Goal: Task Accomplishment & Management: Manage account settings

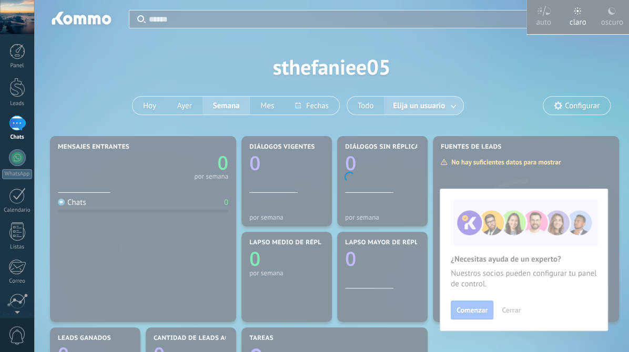
click at [459, 310] on body ".abccls-1,.abccls-2{fill-rule:evenodd}.abccls-2{fill:#fff} .abfcls-1{fill:none}…" at bounding box center [314, 176] width 629 height 352
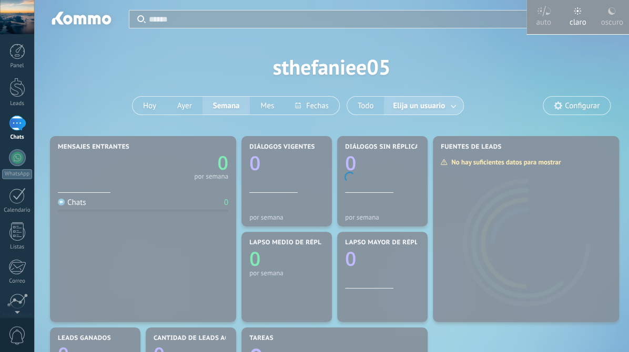
click at [21, 21] on div at bounding box center [17, 17] width 34 height 34
click at [18, 26] on div at bounding box center [17, 17] width 34 height 34
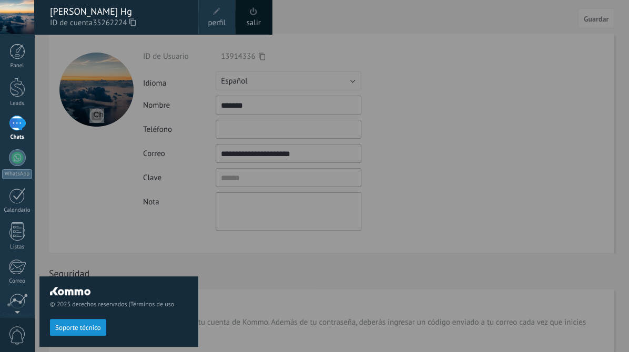
click at [34, 240] on div "© 2025 derechos reservados | Términos de uso Soporte técnico auto claro oscuro …" at bounding box center [17, 176] width 34 height 352
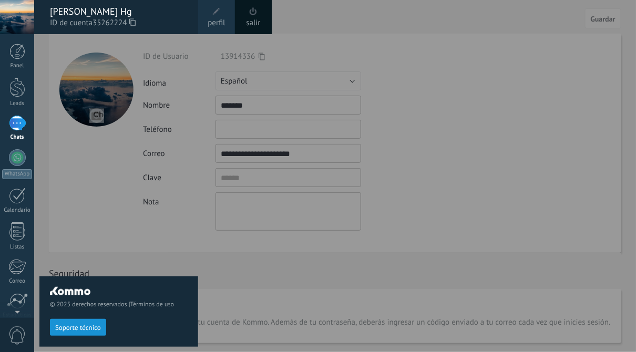
click at [17, 14] on div at bounding box center [17, 17] width 34 height 34
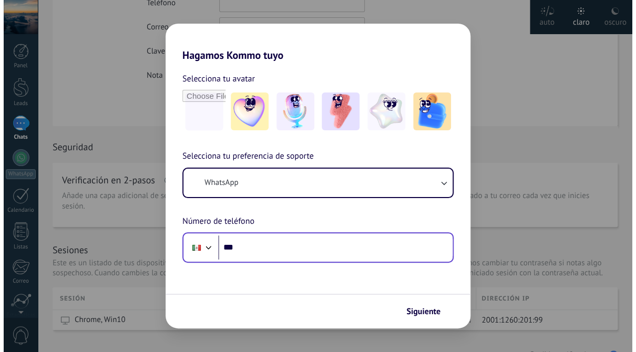
scroll to position [210, 0]
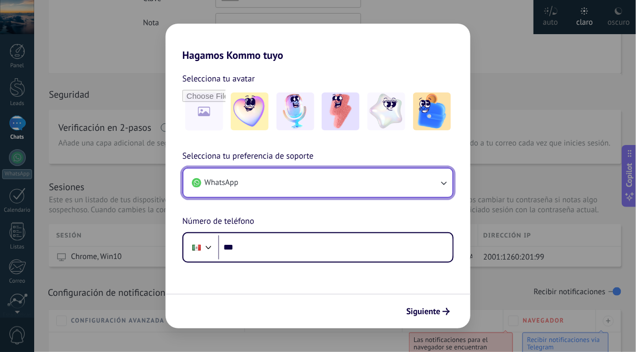
click at [336, 188] on button "WhatsApp" at bounding box center [318, 183] width 269 height 28
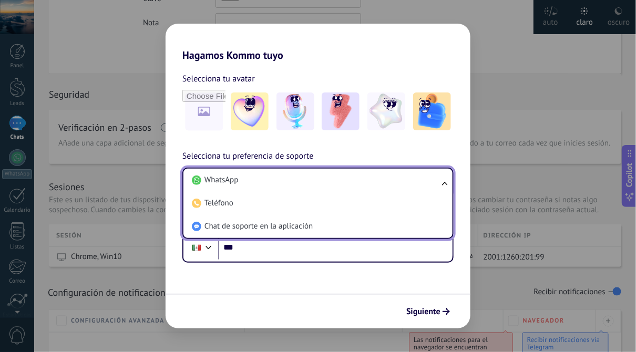
click at [336, 188] on li "WhatsApp" at bounding box center [316, 180] width 257 height 23
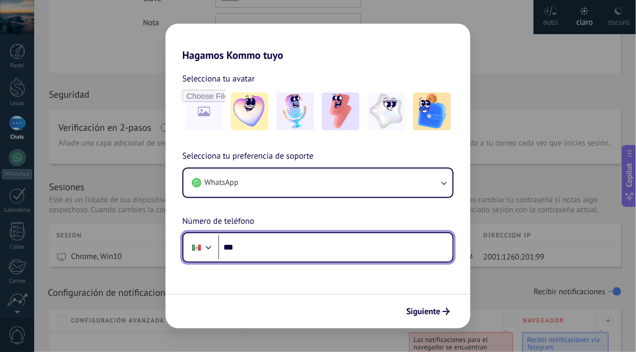
click at [307, 249] on input "***" at bounding box center [335, 248] width 235 height 24
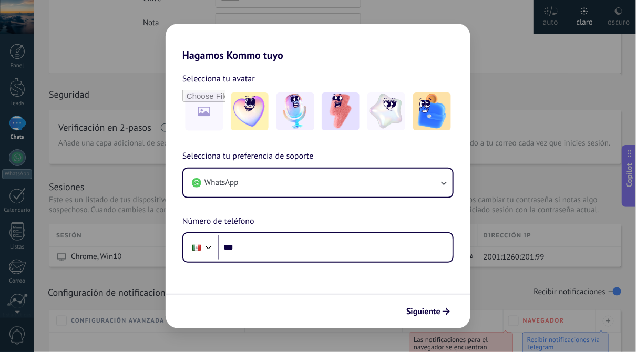
click at [292, 322] on div "Siguiente" at bounding box center [318, 311] width 305 height 35
click at [430, 313] on span "Siguiente" at bounding box center [423, 311] width 34 height 7
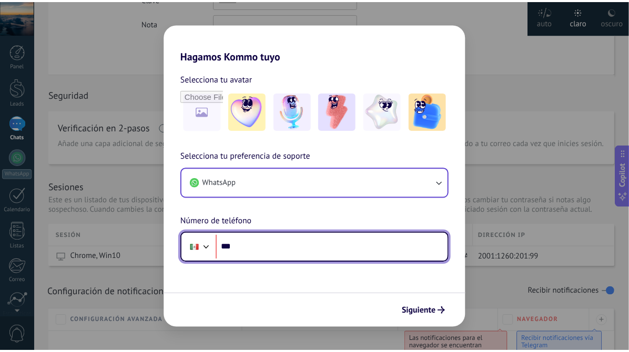
scroll to position [0, 0]
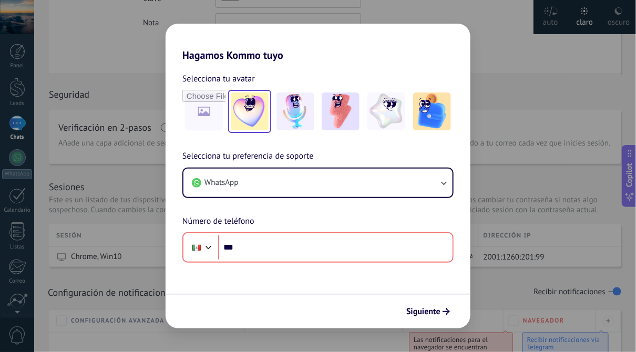
click at [260, 108] on img at bounding box center [250, 112] width 38 height 38
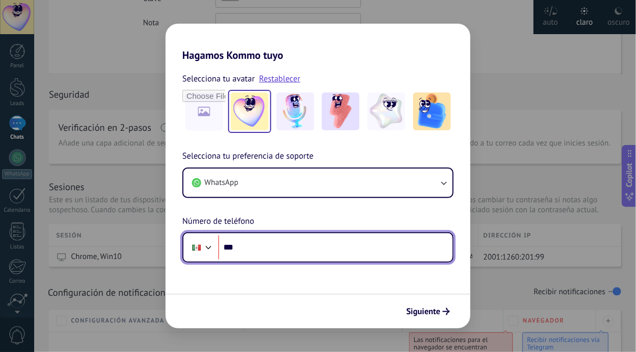
click at [288, 250] on input "***" at bounding box center [335, 248] width 235 height 24
type input "**********"
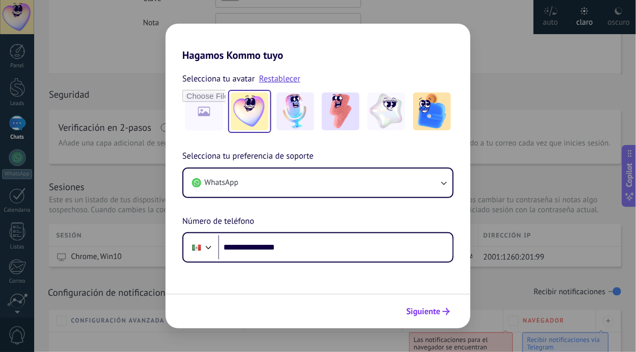
click at [419, 313] on span "Siguiente" at bounding box center [423, 311] width 34 height 7
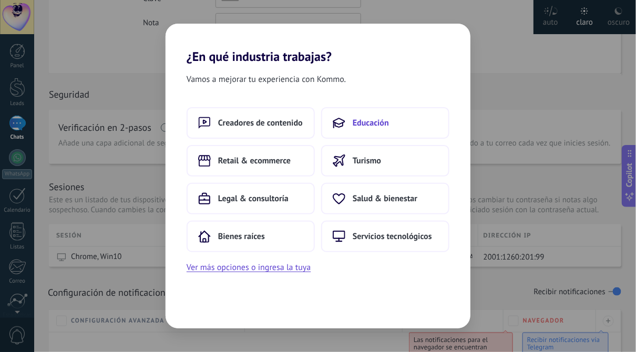
click at [405, 118] on button "Educación" at bounding box center [385, 123] width 128 height 32
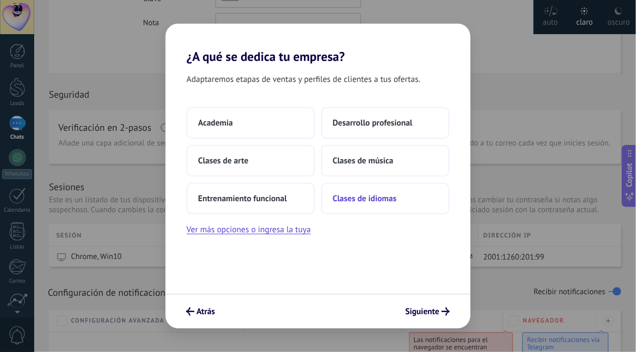
click at [383, 202] on span "Clases de idiomas" at bounding box center [365, 199] width 64 height 11
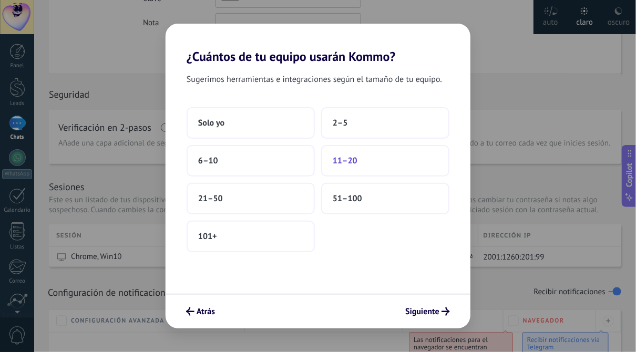
drag, startPoint x: 389, startPoint y: 171, endPoint x: 402, endPoint y: 168, distance: 14.0
click at [402, 168] on button "11–20" at bounding box center [385, 161] width 128 height 32
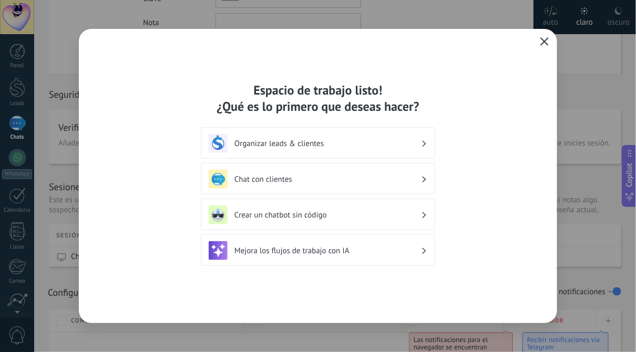
click at [542, 37] on button "button" at bounding box center [545, 42] width 14 height 15
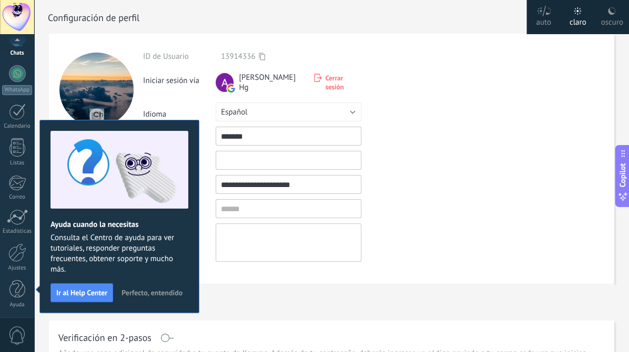
click at [142, 293] on span "Perfecto, entendido" at bounding box center [151, 292] width 61 height 7
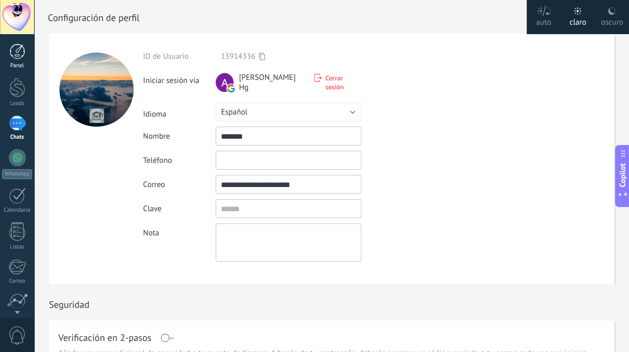
click at [28, 64] on div "Panel" at bounding box center [17, 66] width 30 height 7
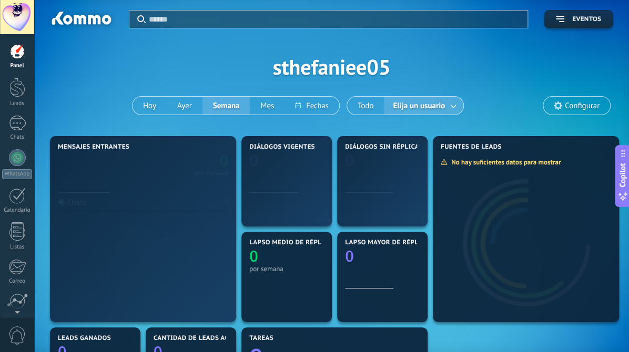
click at [566, 112] on span "Configurar" at bounding box center [576, 106] width 67 height 18
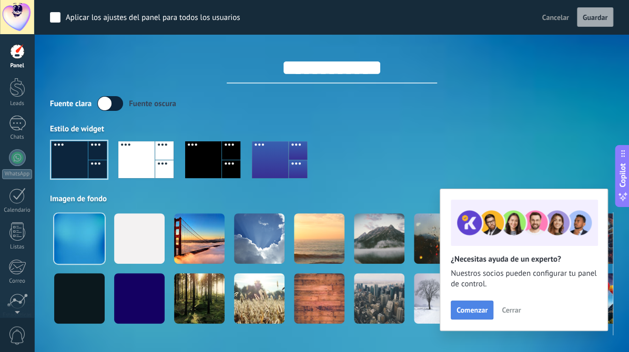
click at [481, 307] on span "Comenzar" at bounding box center [471, 310] width 31 height 7
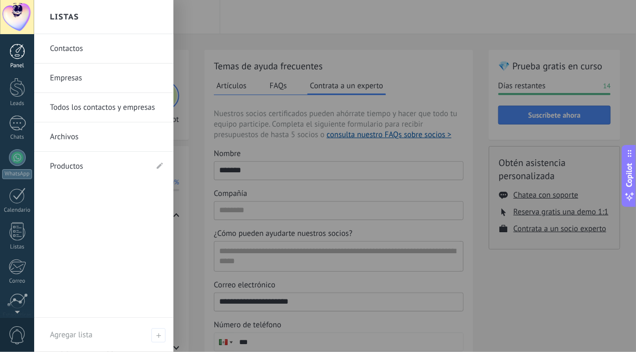
click at [29, 63] on div "Panel" at bounding box center [17, 66] width 30 height 7
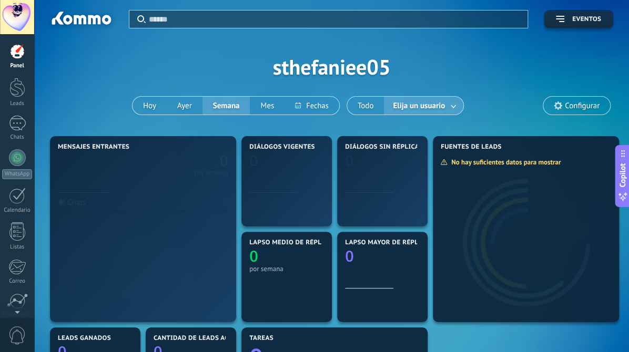
click at [584, 98] on span "Configurar" at bounding box center [576, 106] width 67 height 18
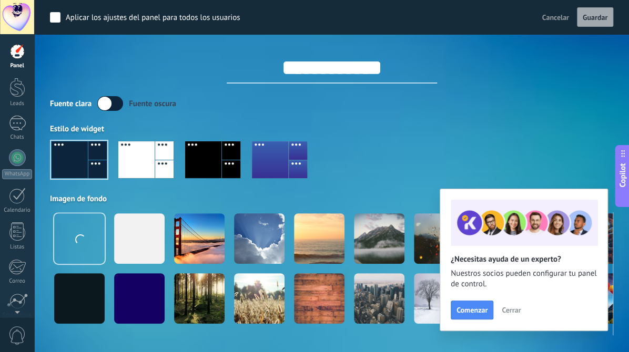
click at [504, 312] on span "Cerrar" at bounding box center [511, 310] width 19 height 7
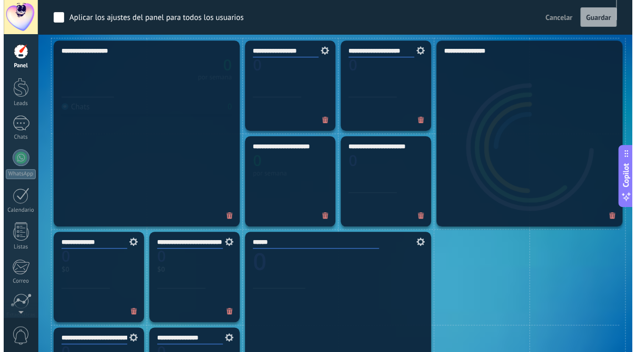
scroll to position [53, 0]
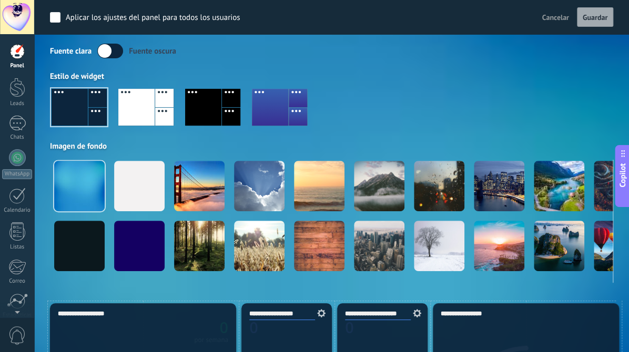
click at [16, 18] on div at bounding box center [17, 17] width 34 height 34
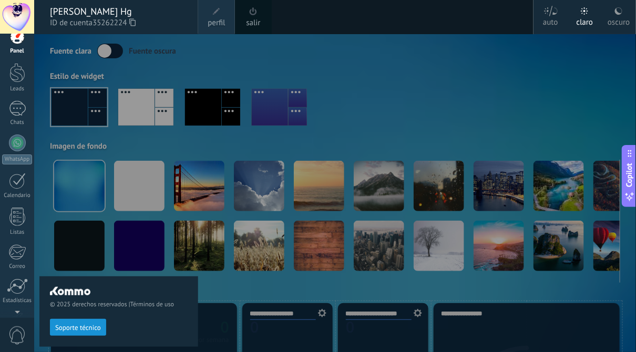
scroll to position [0, 0]
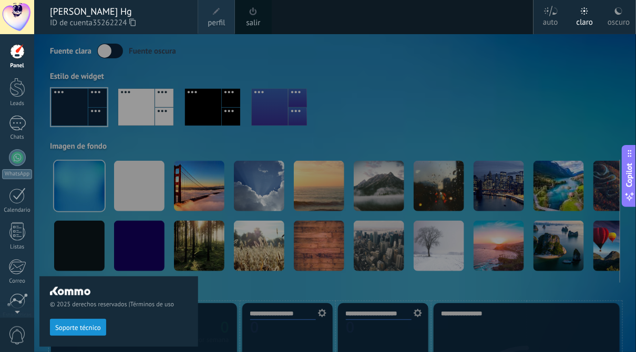
click at [24, 23] on div at bounding box center [17, 17] width 34 height 34
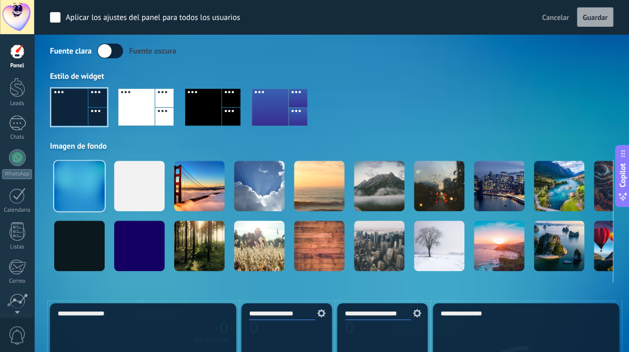
click at [23, 23] on div at bounding box center [17, 17] width 34 height 34
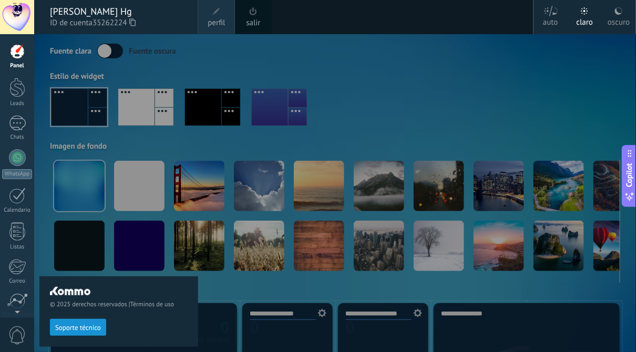
drag, startPoint x: 21, startPoint y: 24, endPoint x: 87, endPoint y: 318, distance: 300.8
click at [67, 328] on span "Soporte técnico" at bounding box center [78, 327] width 46 height 7
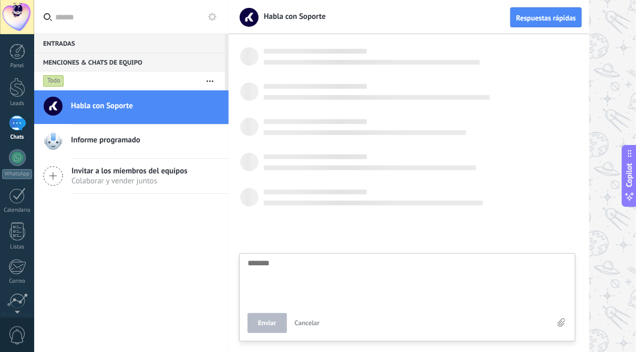
scroll to position [10, 0]
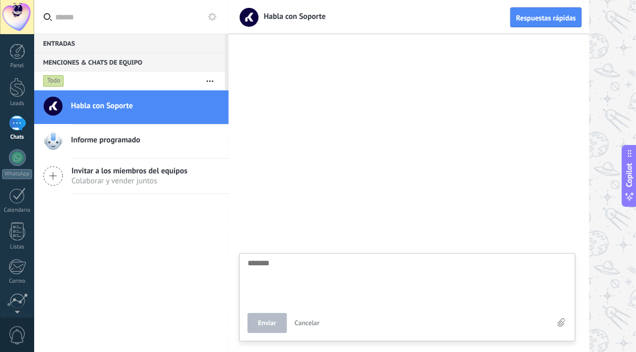
click at [208, 82] on button "button" at bounding box center [210, 81] width 23 height 19
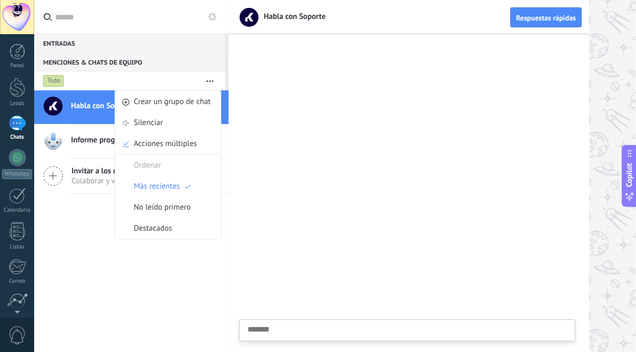
click at [208, 82] on button "button" at bounding box center [210, 81] width 23 height 19
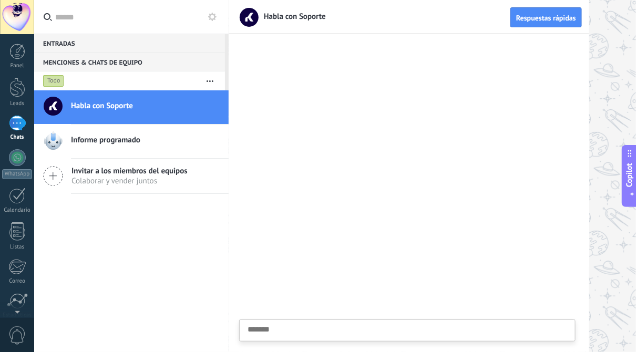
drag, startPoint x: 125, startPoint y: 177, endPoint x: 137, endPoint y: 181, distance: 13.1
click at [128, 183] on span "Colaborar y vender juntos" at bounding box center [130, 181] width 116 height 10
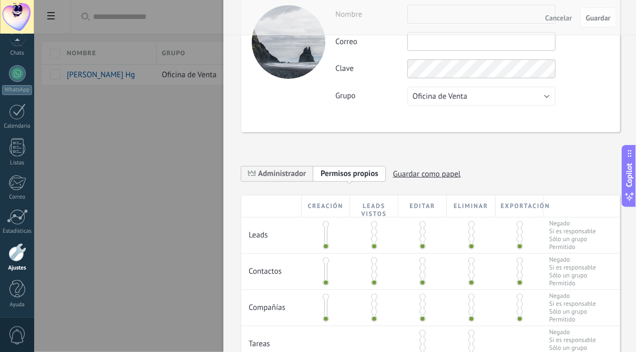
scroll to position [53, 0]
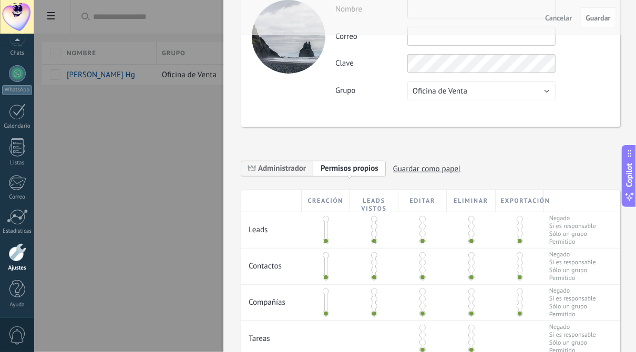
click at [323, 228] on span at bounding box center [326, 226] width 6 height 6
click at [321, 203] on div "Creación" at bounding box center [326, 201] width 48 height 22
click at [337, 167] on span "Permisos propios" at bounding box center [350, 169] width 58 height 10
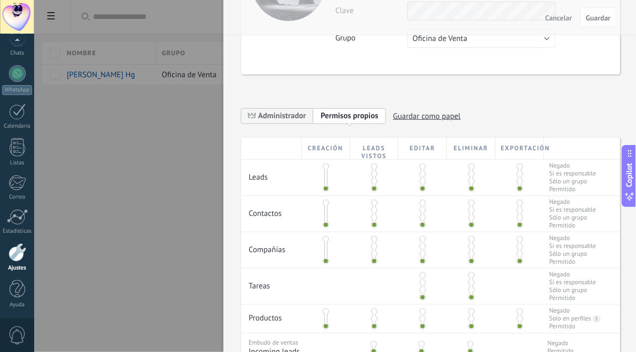
click at [507, 170] on div at bounding box center [520, 178] width 48 height 36
click at [512, 150] on div "Exportación" at bounding box center [520, 149] width 48 height 22
drag, startPoint x: 398, startPoint y: 155, endPoint x: 388, endPoint y: 156, distance: 10.0
click at [389, 156] on div "Leads vistos" at bounding box center [374, 149] width 48 height 22
drag, startPoint x: 281, startPoint y: 112, endPoint x: 276, endPoint y: 117, distance: 7.1
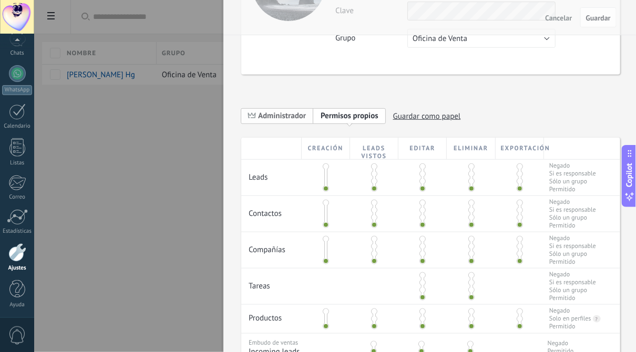
click at [276, 117] on span "Administrador" at bounding box center [282, 116] width 48 height 10
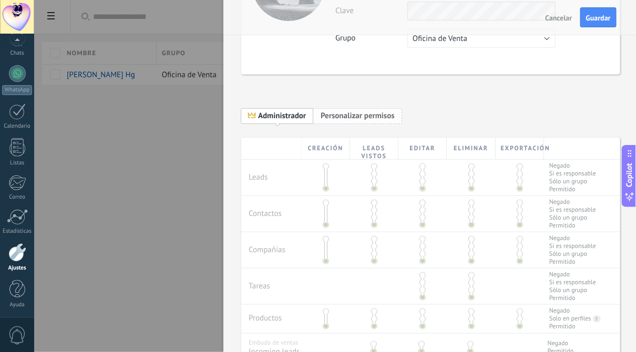
click at [343, 114] on span "Personalizar permisos" at bounding box center [358, 116] width 74 height 10
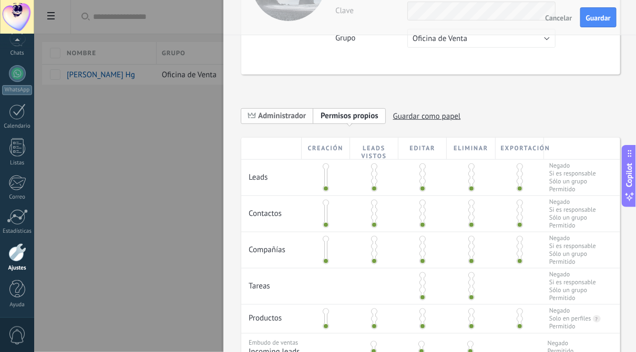
click at [258, 111] on span "Administrador" at bounding box center [282, 116] width 48 height 10
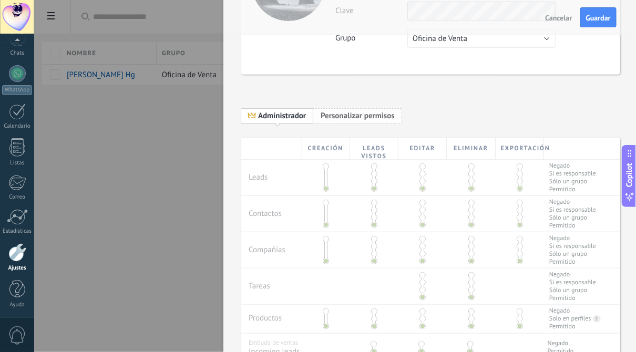
click at [345, 120] on span "Personalizar permisos" at bounding box center [358, 116] width 74 height 10
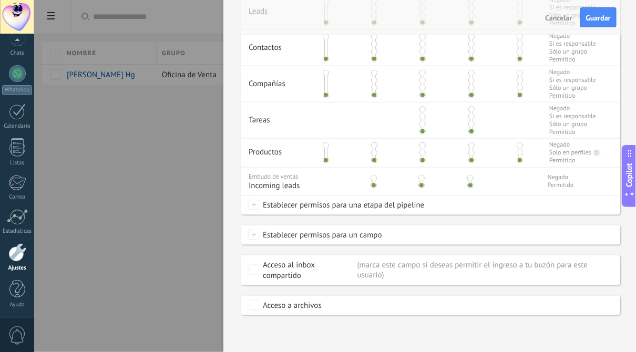
scroll to position [278, 0]
click at [606, 19] on span "Guardar" at bounding box center [598, 17] width 25 height 7
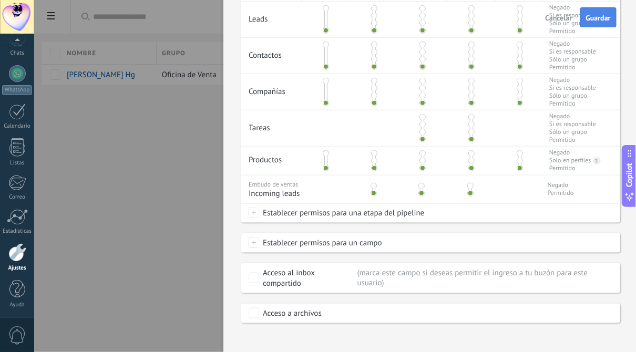
scroll to position [0, 0]
